Goal: Task Accomplishment & Management: Complete application form

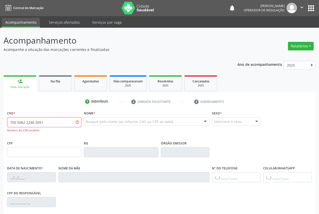
drag, startPoint x: 15, startPoint y: 122, endPoint x: 20, endPoint y: 123, distance: 5.9
click at [15, 122] on input "700 5062 2246 5051" at bounding box center [44, 122] width 74 height 10
type input "705 0062 2246 5051"
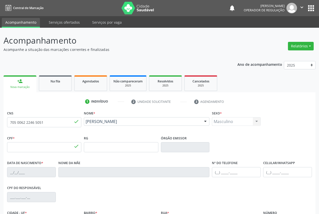
type input "164.328.374-05"
type input "[DATE]"
type input "[PERSON_NAME]"
type input "[PHONE_NUMBER]"
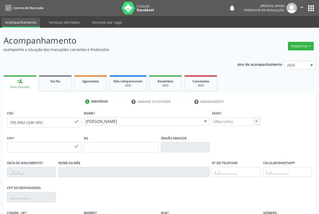
type input "055.339.254-90"
type input "S/N"
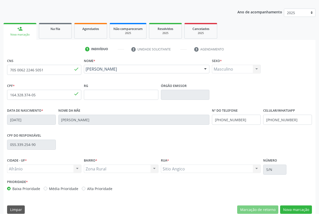
scroll to position [59, 0]
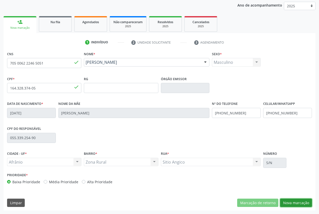
click at [303, 202] on button "Nova marcação" at bounding box center [296, 203] width 32 height 9
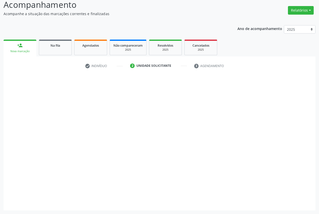
scroll to position [36, 0]
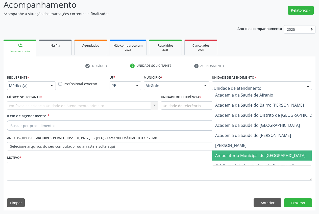
click at [249, 154] on span "Ambulatorio Municipal de [GEOGRAPHIC_DATA]" at bounding box center [260, 156] width 90 height 6
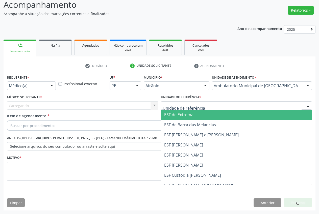
click at [210, 105] on div at bounding box center [236, 105] width 151 height 9
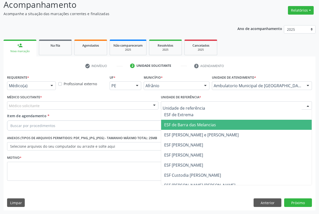
click at [209, 130] on span "ESF de Barra das Melancias" at bounding box center [236, 125] width 151 height 10
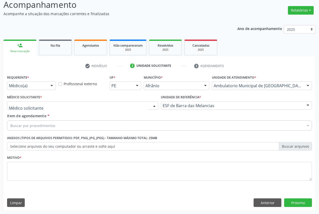
click at [99, 106] on div at bounding box center [82, 105] width 151 height 9
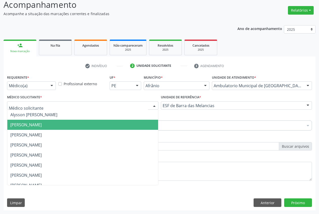
click at [96, 128] on span "[PERSON_NAME]" at bounding box center [82, 125] width 151 height 10
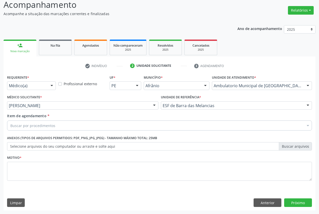
click at [84, 125] on div "Buscar por procedimentos" at bounding box center [159, 126] width 305 height 10
click at [10, 128] on input "Item de agendamento *" at bounding box center [10, 126] width 0 height 10
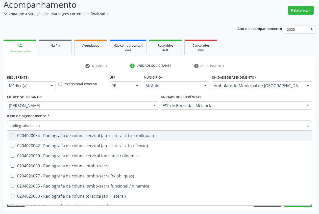
type input "radiografia de cot"
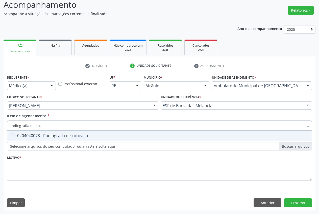
click at [97, 135] on div "0204040078 - Radiografia de cotovelo" at bounding box center [159, 136] width 298 height 4
checkbox cotovelo "true"
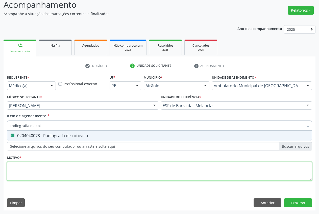
click at [101, 172] on div "Requerente * Médico(a) Médico(a) Enfermeiro(a) Paciente Nenhum resultado encont…" at bounding box center [159, 131] width 305 height 114
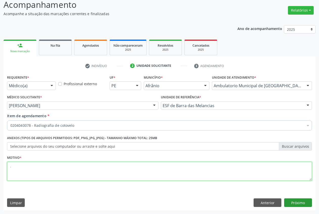
type textarea "."
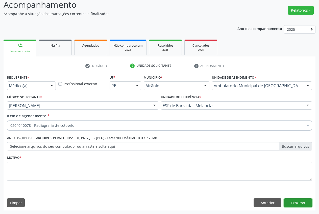
click at [300, 201] on button "Próximo" at bounding box center [298, 203] width 28 height 9
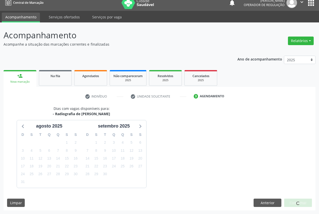
scroll to position [20, 0]
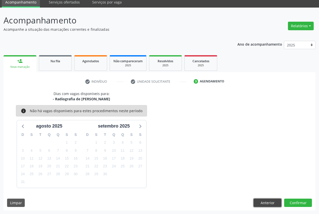
click at [265, 202] on button "Anterior" at bounding box center [267, 203] width 28 height 9
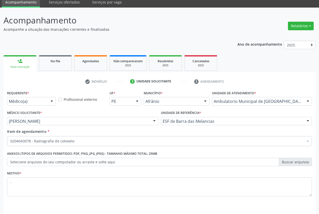
scroll to position [36, 0]
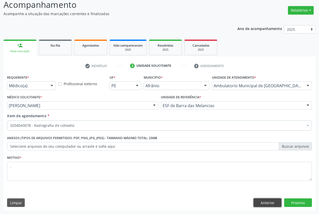
click at [264, 203] on button "Anterior" at bounding box center [267, 203] width 28 height 9
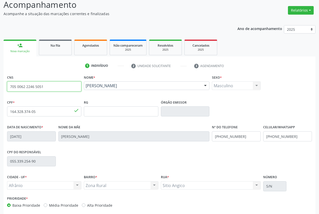
click at [74, 87] on input "705 0062 2246 5051" at bounding box center [44, 87] width 74 height 10
type input "7"
type input "704 5063 1424 9212"
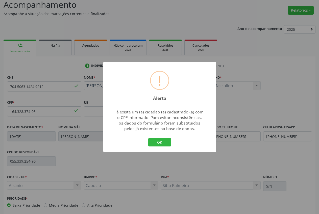
type input "066.822.684-67"
type input "[DATE]"
type input "[PERSON_NAME]"
type input "[PHONE_NUMBER]"
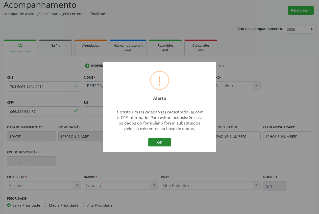
click at [159, 143] on button "OK" at bounding box center [159, 142] width 23 height 9
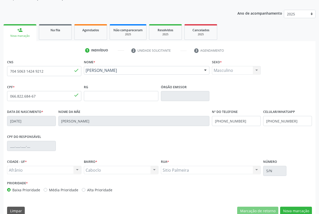
scroll to position [59, 0]
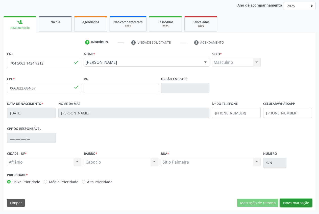
click at [298, 201] on button "Nova marcação" at bounding box center [296, 203] width 32 height 9
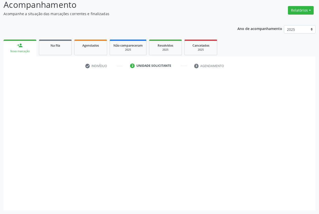
scroll to position [36, 0]
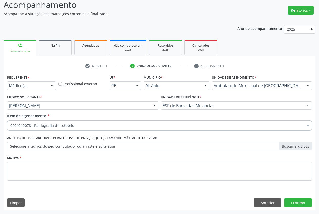
click at [10, 129] on input "Item de agendamento *" at bounding box center [10, 126] width 0 height 10
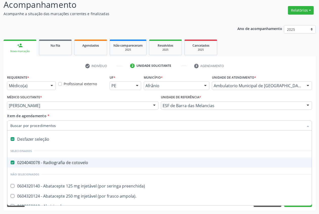
click at [72, 123] on input "Item de agendamento *" at bounding box center [156, 126] width 293 height 10
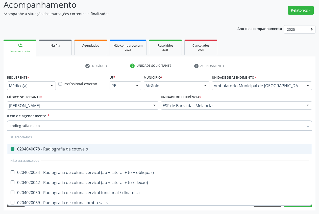
type input "radiografia de col"
checkbox cotovelo "false"
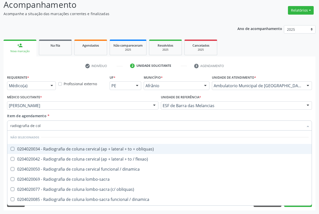
type input "radiografia de colu"
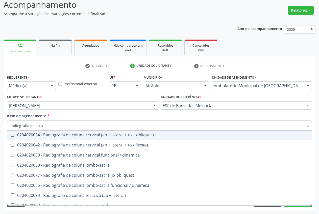
scroll to position [14, 0]
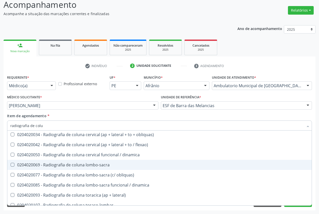
click at [123, 166] on div "0204020069 - Radiografia de coluna lombo-sacra" at bounding box center [159, 165] width 298 height 4
checkbox lombo-sacra "true"
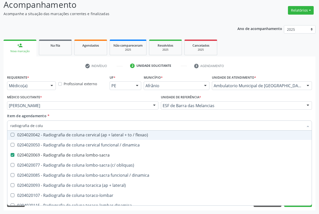
scroll to position [29, 0]
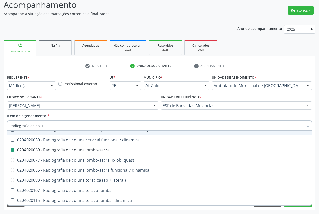
click at [318, 150] on div "Acompanhamento Acompanhe a situação das marcações correntes e finalizadas Relat…" at bounding box center [159, 103] width 319 height 222
click at [317, 151] on div "Acompanhamento Acompanhe a situação das marcações correntes e finalizadas Relat…" at bounding box center [159, 103] width 319 height 222
click at [313, 148] on div "Requerente * Médico(a) Médico(a) Enfermeiro(a) Paciente Nenhum resultado encont…" at bounding box center [160, 142] width 312 height 137
click at [316, 123] on div "Acompanhamento Acompanhe a situação das marcações correntes e finalizadas Relat…" at bounding box center [159, 103] width 319 height 222
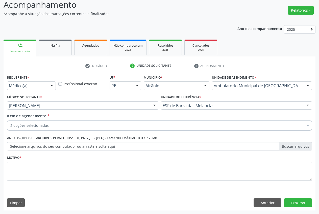
click at [313, 121] on div "Item de agendamento * 2 opções selecionadas Desfazer seleção Selecionados 02040…" at bounding box center [159, 122] width 307 height 19
click at [10, 123] on input "Item de agendamento *" at bounding box center [10, 126] width 0 height 10
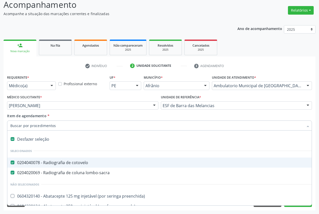
click at [13, 162] on cotovelo at bounding box center [13, 163] width 4 height 4
click at [11, 162] on cotovelo "checkbox" at bounding box center [8, 162] width 3 height 3
click at [282, 117] on div "Item de agendamento * Desfazer seleção Selecionados 0204040078 - Radiografia de…" at bounding box center [159, 121] width 305 height 16
checkbox cotovelo "true"
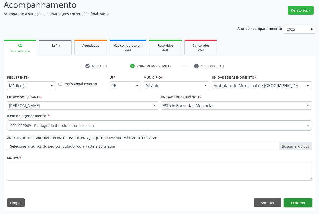
click at [295, 204] on button "Próximo" at bounding box center [298, 203] width 28 height 9
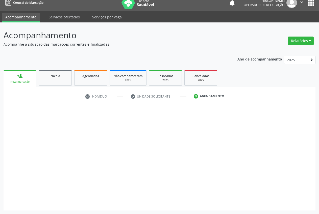
scroll to position [5, 0]
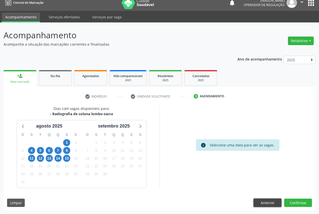
click at [265, 205] on button "Anterior" at bounding box center [267, 203] width 28 height 9
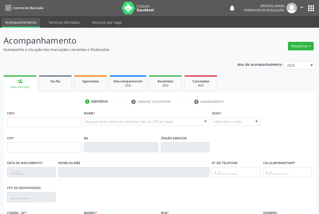
scroll to position [5, 0]
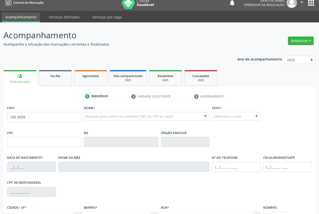
type input "700 3009 8712 3639"
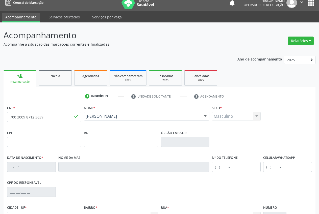
type input "22/10/1973"
type input "Raimunda Maria do Nascimento Gomes"
type input "(87) 98844-1227"
type input "S/N"
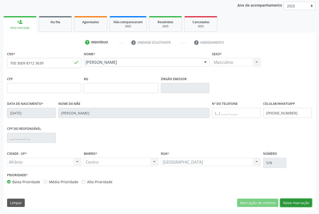
click at [299, 203] on button "Nova marcação" at bounding box center [296, 203] width 32 height 9
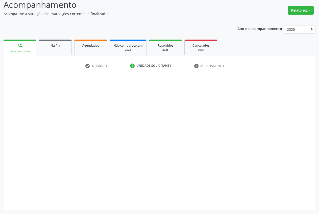
scroll to position [36, 0]
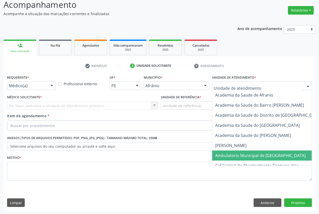
click at [263, 157] on span "Ambulatorio Municipal de [GEOGRAPHIC_DATA]" at bounding box center [260, 156] width 90 height 6
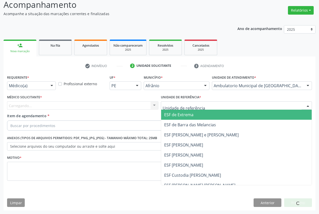
click at [203, 118] on span "ESF de Extrema" at bounding box center [236, 115] width 151 height 10
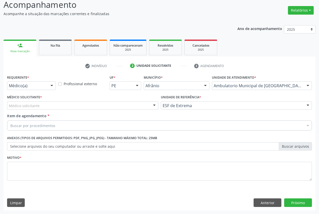
click at [130, 106] on div "Médico solicitante" at bounding box center [82, 105] width 151 height 9
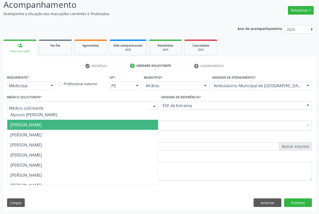
click at [106, 124] on span "[PERSON_NAME]" at bounding box center [82, 125] width 151 height 10
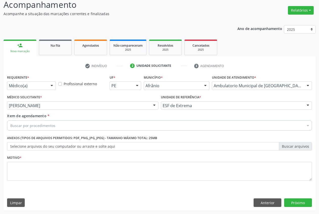
click at [142, 126] on div "Buscar por procedimentos" at bounding box center [159, 126] width 305 height 10
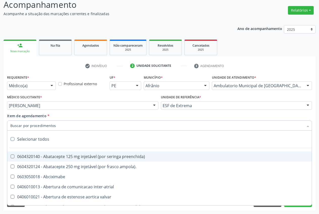
click at [117, 126] on input "Item de agendamento *" at bounding box center [156, 126] width 293 height 10
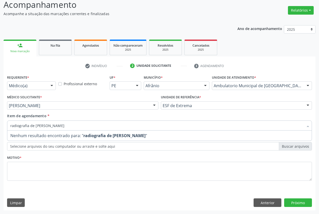
type input "radiografia de ca"
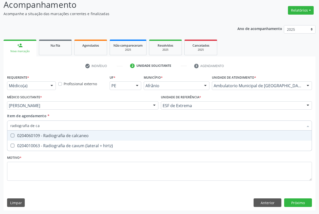
click at [87, 136] on div "0204060109 - Radiografia de calcaneo" at bounding box center [159, 136] width 298 height 4
checkbox calcaneo "true"
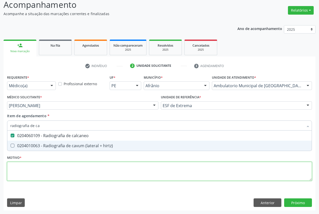
click at [77, 168] on div "Requerente * Médico(a) Médico(a) Enfermeiro(a) Paciente Nenhum resultado encont…" at bounding box center [159, 131] width 305 height 114
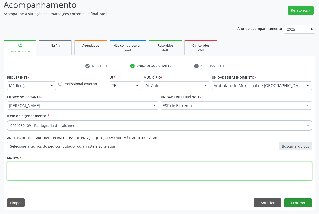
type textarea "."
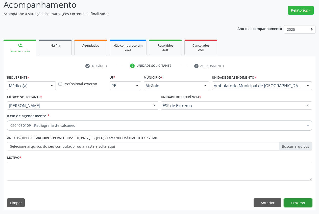
click at [298, 205] on button "Próximo" at bounding box center [298, 203] width 28 height 9
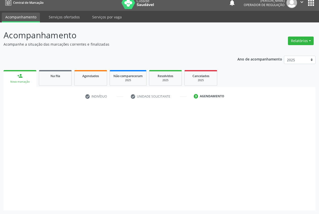
scroll to position [5, 0]
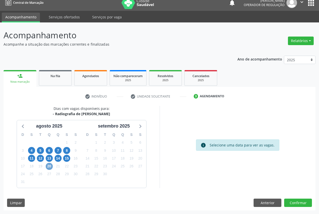
click at [50, 168] on span "20" at bounding box center [49, 166] width 7 height 7
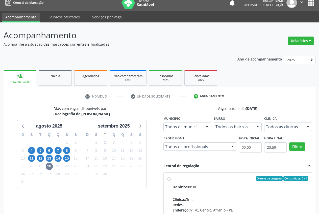
click at [166, 178] on div "Ordem de chegada Consumidos: 0 / 1 Horário: 08:30 Clínica: Cime Rede: -- Endere…" at bounding box center [238, 215] width 148 height 85
radio input "true"
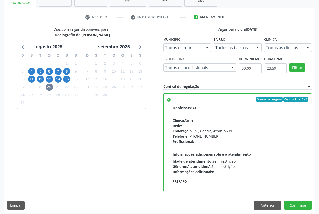
scroll to position [87, 0]
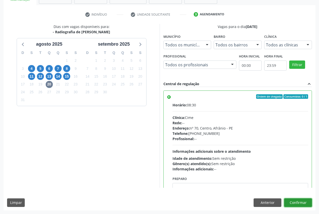
click at [302, 203] on button "Confirmar" at bounding box center [298, 203] width 28 height 9
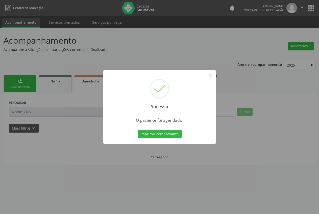
scroll to position [0, 0]
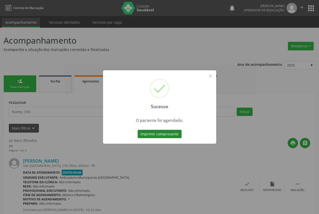
click at [170, 136] on button "Imprimir comprovante" at bounding box center [160, 134] width 44 height 9
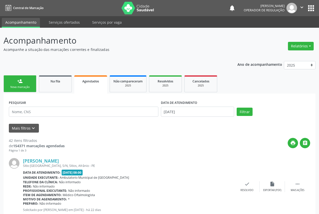
click at [32, 89] on div "Nova marcação" at bounding box center [19, 87] width 25 height 4
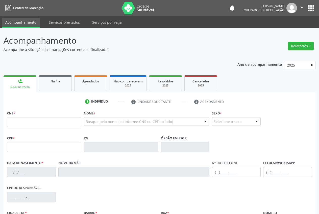
click at [26, 83] on link "person_add Nova marcação" at bounding box center [20, 83] width 33 height 17
click at [36, 127] on input "text" at bounding box center [44, 122] width 74 height 10
type input "706 0058 9751 7340"
type input "16/03/1962"
type input "Jovelina dos Santos"
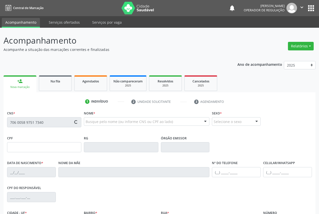
type input "(87) 98805-3996"
type input "S/N"
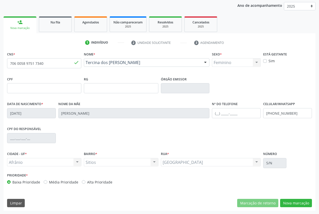
scroll to position [59, 0]
click at [302, 202] on button "Nova marcação" at bounding box center [296, 203] width 32 height 9
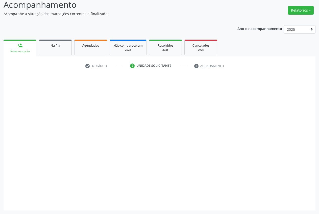
scroll to position [36, 0]
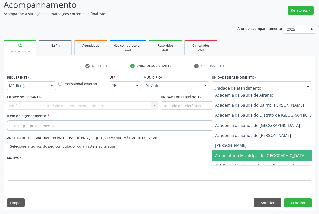
click at [243, 153] on span "Ambulatorio Municipal de [GEOGRAPHIC_DATA]" at bounding box center [260, 156] width 90 height 6
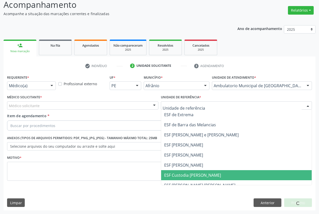
click at [208, 171] on span "ESF Custodia [PERSON_NAME]" at bounding box center [236, 175] width 151 height 10
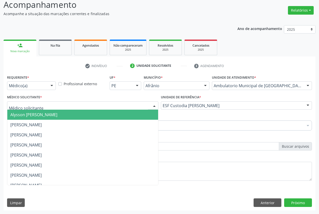
click at [111, 105] on div at bounding box center [82, 105] width 151 height 9
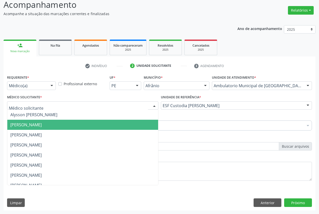
click at [89, 128] on span "[PERSON_NAME]" at bounding box center [82, 125] width 151 height 10
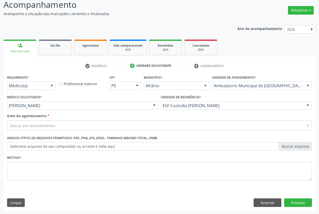
click at [114, 124] on div "Buscar por procedimentos" at bounding box center [159, 126] width 305 height 10
click at [10, 127] on input "Item de agendamento *" at bounding box center [10, 126] width 0 height 10
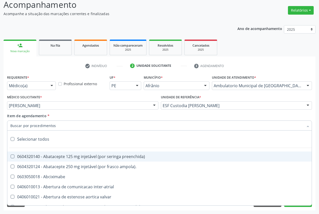
click at [90, 126] on input "Item de agendamento *" at bounding box center [156, 126] width 293 height 10
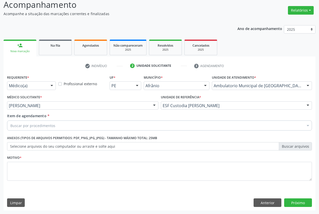
click at [56, 125] on div "Buscar por procedimentos" at bounding box center [159, 126] width 305 height 10
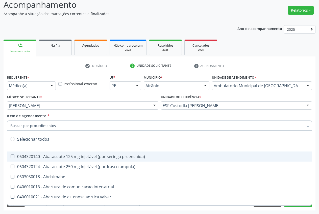
click at [45, 124] on input "Item de agendamento *" at bounding box center [156, 126] width 293 height 10
type input "radiografia de coluna"
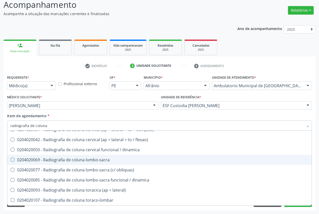
scroll to position [0, 0]
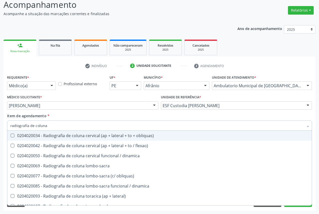
click at [128, 136] on div "0204020034 - Radiografia de coluna cervical (ap + lateral + to + obliquas)" at bounding box center [159, 136] width 298 height 4
checkbox obliquas\) "true"
click at [314, 111] on div "Requerente * Médico(a) Médico(a) Enfermeiro(a) Paciente Nenhum resultado encont…" at bounding box center [160, 142] width 312 height 137
click at [310, 113] on div "Unidade de referência * ESF Custodia Maria da Conceicao ESF de Extrema ESF de B…" at bounding box center [237, 104] width 154 height 20
click at [285, 118] on div "Item de agendamento * radiografia de coluna Desfazer seleção 0204020034 - Radio…" at bounding box center [159, 121] width 305 height 16
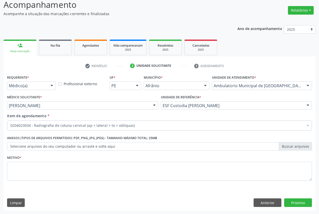
click at [315, 70] on ul "check Indivíduo 2 Unidade solicitante 3 Agendamento" at bounding box center [160, 66] width 312 height 8
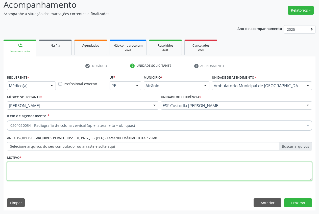
click at [72, 170] on textarea at bounding box center [159, 171] width 305 height 19
type textarea "."
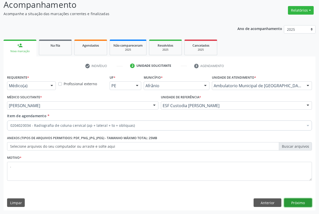
click at [296, 205] on button "Próximo" at bounding box center [298, 203] width 28 height 9
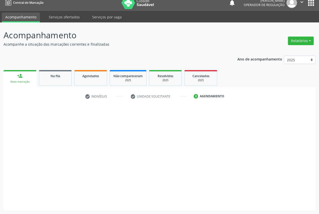
scroll to position [5, 0]
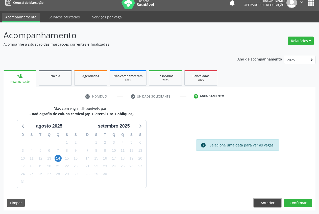
click at [258, 203] on button "Anterior" at bounding box center [267, 203] width 28 height 9
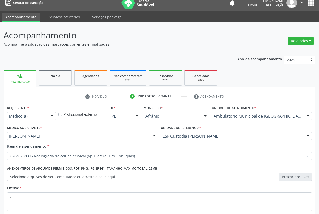
click at [10, 156] on input "Item de agendamento *" at bounding box center [10, 156] width 0 height 10
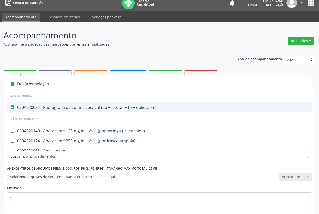
click at [109, 155] on input "Item de agendamento *" at bounding box center [156, 156] width 293 height 10
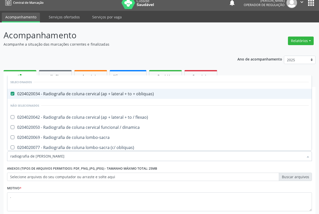
type input "radiografia de coluna"
click at [70, 96] on div "0204020034 - Radiografia de coluna cervical (ap + lateral + to + obliquas)" at bounding box center [159, 94] width 298 height 4
checkbox obliquas\) "false"
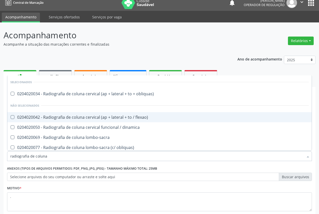
click at [85, 121] on span "0204020042 - Radiografia de coluna cervical (ap + lateral + to / flexao)" at bounding box center [159, 117] width 304 height 10
checkbox flexao\) "true"
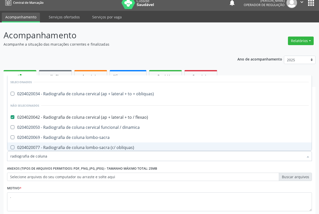
drag, startPoint x: 306, startPoint y: 167, endPoint x: 299, endPoint y: 202, distance: 36.3
click at [306, 166] on div "Anexos (Tipos de arquivos permitidos: PDF, PNG, JPG, JPEG) - Tamanho máximo tot…" at bounding box center [159, 173] width 305 height 16
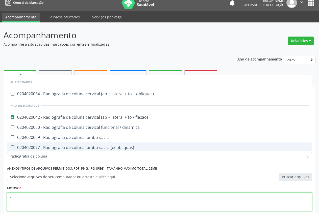
click at [304, 205] on textarea "." at bounding box center [159, 202] width 305 height 19
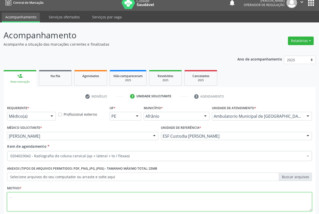
click at [299, 202] on textarea "." at bounding box center [159, 202] width 305 height 19
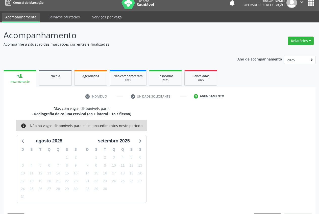
scroll to position [20, 0]
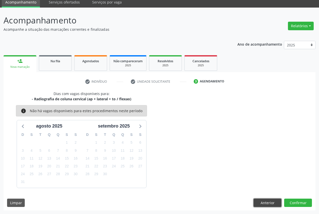
click at [265, 202] on button "Anterior" at bounding box center [267, 203] width 28 height 9
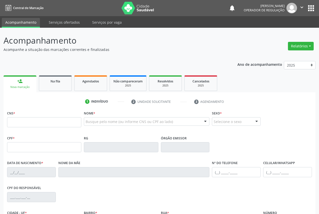
click at [13, 117] on input "text" at bounding box center [44, 122] width 74 height 10
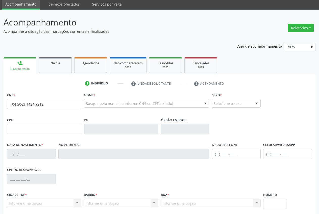
type input "704 5063 1424 9212"
type input "066.822.684-67"
type input "[DATE]"
type input "[PERSON_NAME]"
type input "[PHONE_NUMBER]"
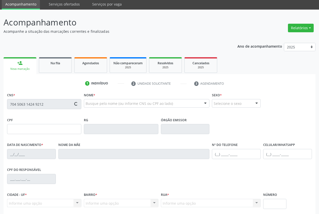
type input "[PHONE_NUMBER]"
type input "S/N"
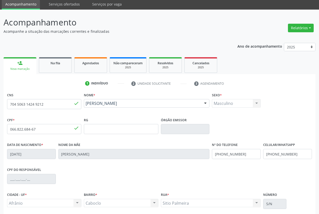
scroll to position [59, 0]
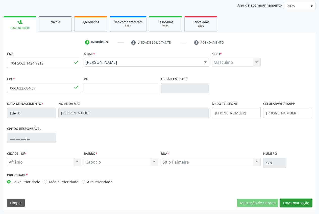
click at [297, 205] on button "Nova marcação" at bounding box center [296, 203] width 32 height 9
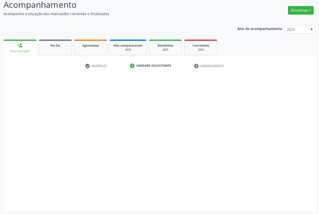
scroll to position [36, 0]
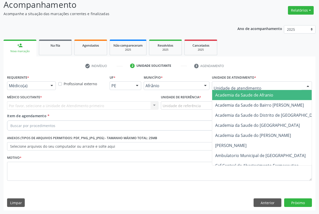
click at [256, 86] on div at bounding box center [262, 86] width 100 height 9
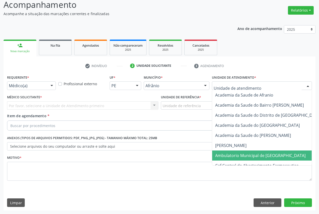
click at [252, 153] on span "Ambulatorio Municipal de [GEOGRAPHIC_DATA]" at bounding box center [260, 156] width 90 height 6
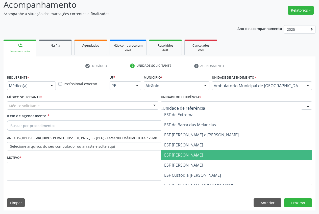
click at [193, 156] on span "ESF [PERSON_NAME]" at bounding box center [183, 155] width 39 height 6
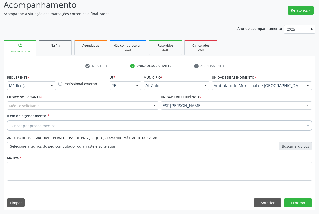
click at [85, 107] on div "Médico solicitante" at bounding box center [82, 105] width 151 height 9
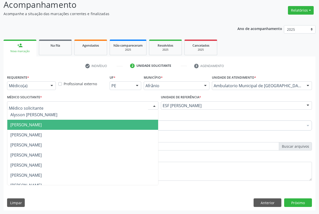
click at [70, 129] on span "[PERSON_NAME]" at bounding box center [82, 125] width 151 height 10
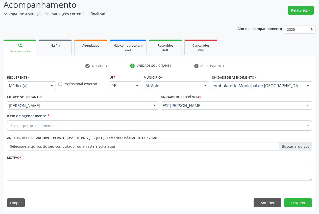
click at [169, 124] on div "Buscar por procedimentos" at bounding box center [159, 126] width 305 height 10
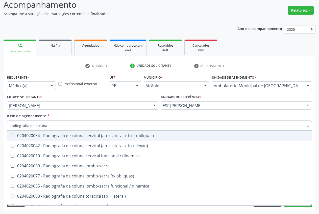
type input "radiografia de coluna"
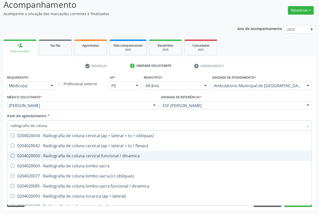
click at [134, 160] on span "0204020050 - Radiografia de coluna cervical funcional / dinamica" at bounding box center [159, 156] width 304 height 10
checkbox dinamica "true"
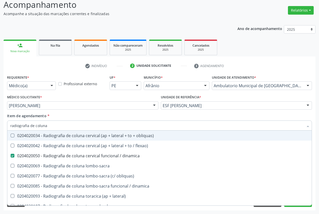
click at [310, 114] on div "Item de agendamento * radiografia de coluna Desfazer seleção 0204020034 - Radio…" at bounding box center [159, 121] width 305 height 16
checkbox flexao\) "true"
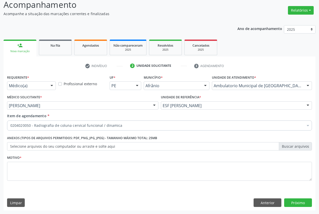
click at [309, 115] on div "Item de agendamento * 0204020050 - Radiografia de coluna cervical funcional / d…" at bounding box center [159, 121] width 305 height 16
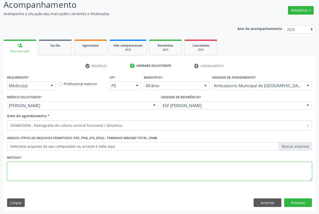
click at [75, 168] on textarea at bounding box center [159, 171] width 305 height 19
type textarea "."
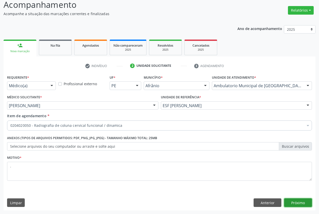
click at [306, 202] on button "Próximo" at bounding box center [298, 203] width 28 height 9
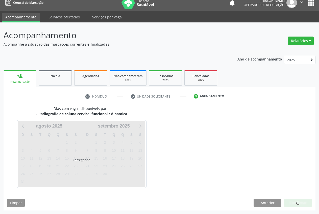
scroll to position [20, 0]
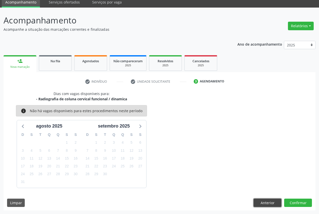
drag, startPoint x: 269, startPoint y: 200, endPoint x: 257, endPoint y: 199, distance: 12.2
click at [269, 200] on button "Anterior" at bounding box center [267, 203] width 28 height 9
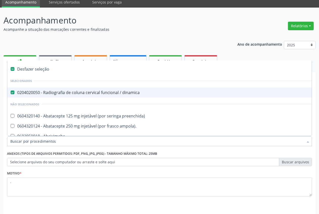
click at [125, 141] on input "Item de agendamento *" at bounding box center [156, 141] width 293 height 10
click at [91, 91] on div "0204020050 - Radiografia de coluna cervical funcional / dinamica" at bounding box center [204, 93] width 389 height 4
checkbox dinamica "false"
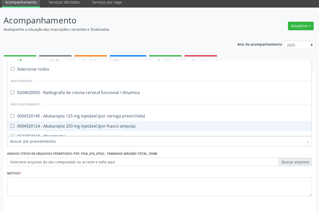
click at [100, 139] on input "Item de agendamento *" at bounding box center [156, 141] width 293 height 10
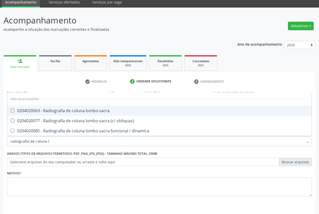
type input "radiografia de coluna"
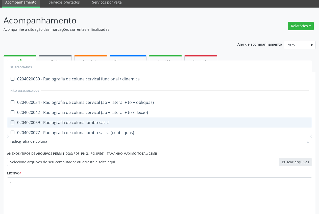
click at [94, 124] on div "0204020069 - Radiografia de coluna lombo-sacra" at bounding box center [159, 123] width 298 height 4
checkbox lombo-sacra "true"
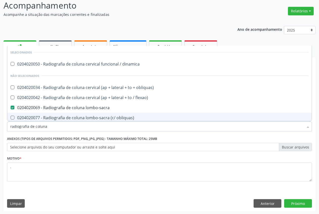
scroll to position [36, 0]
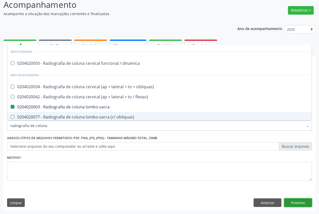
click at [301, 201] on button "Próximo" at bounding box center [298, 203] width 28 height 9
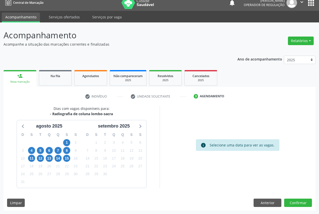
scroll to position [5, 0]
drag, startPoint x: 50, startPoint y: 113, endPoint x: 106, endPoint y: 114, distance: 55.3
click at [106, 114] on div "- Radiografia de coluna lombo-sacra" at bounding box center [81, 113] width 63 height 5
click at [139, 110] on div "Dias com vagas disponíveis para: - Radiografia de coluna lombo-sacra agosto 202…" at bounding box center [82, 147] width 156 height 82
